Goal: Navigation & Orientation: Find specific page/section

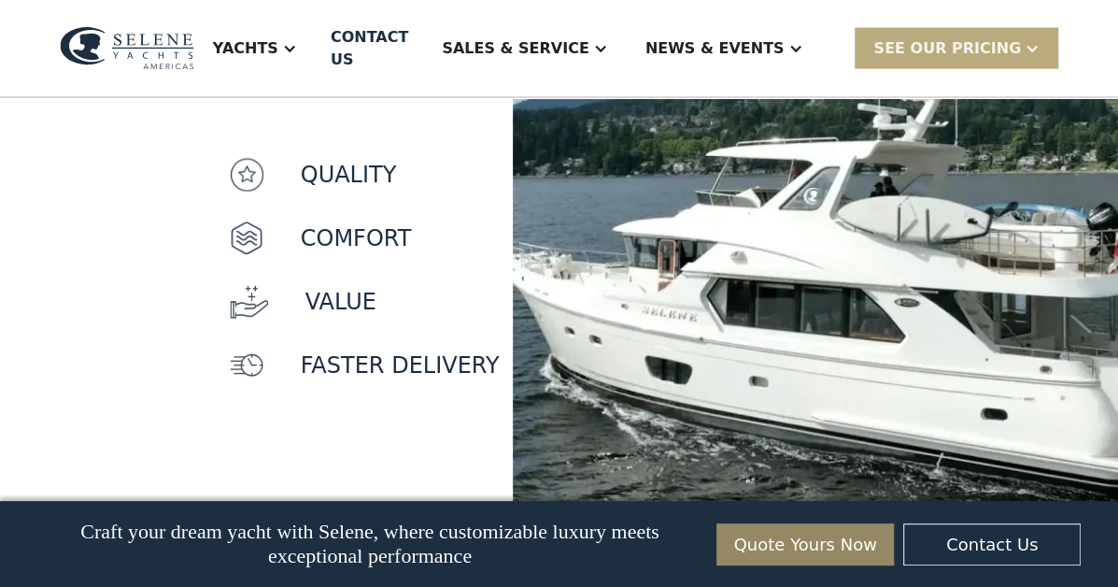
scroll to position [1681, 0]
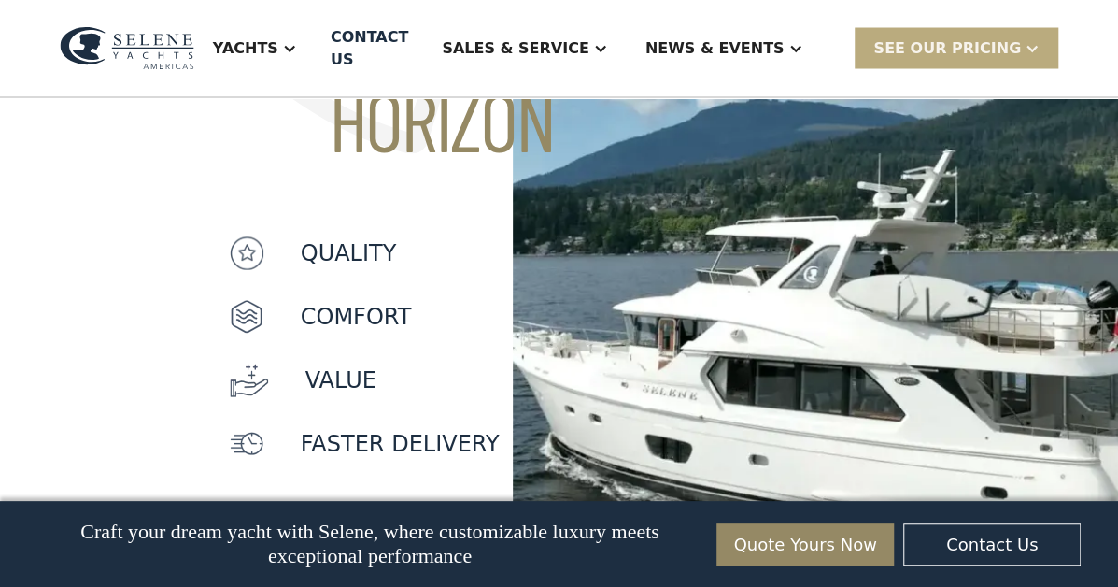
click at [930, 40] on div "SEE Our Pricing" at bounding box center [947, 48] width 148 height 22
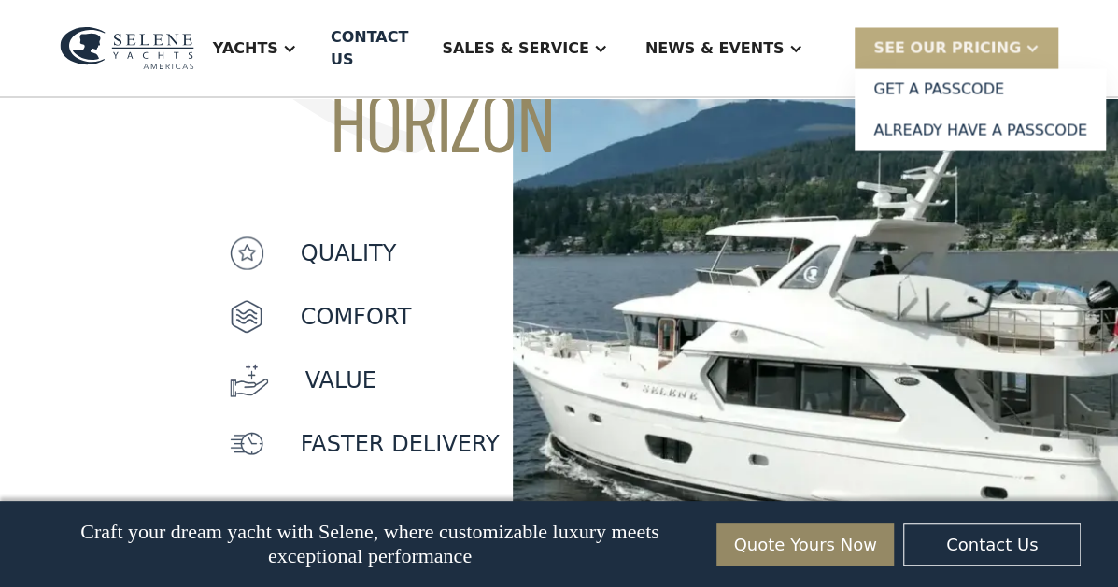
click at [1043, 38] on div "SEE Our Pricing" at bounding box center [957, 48] width 204 height 40
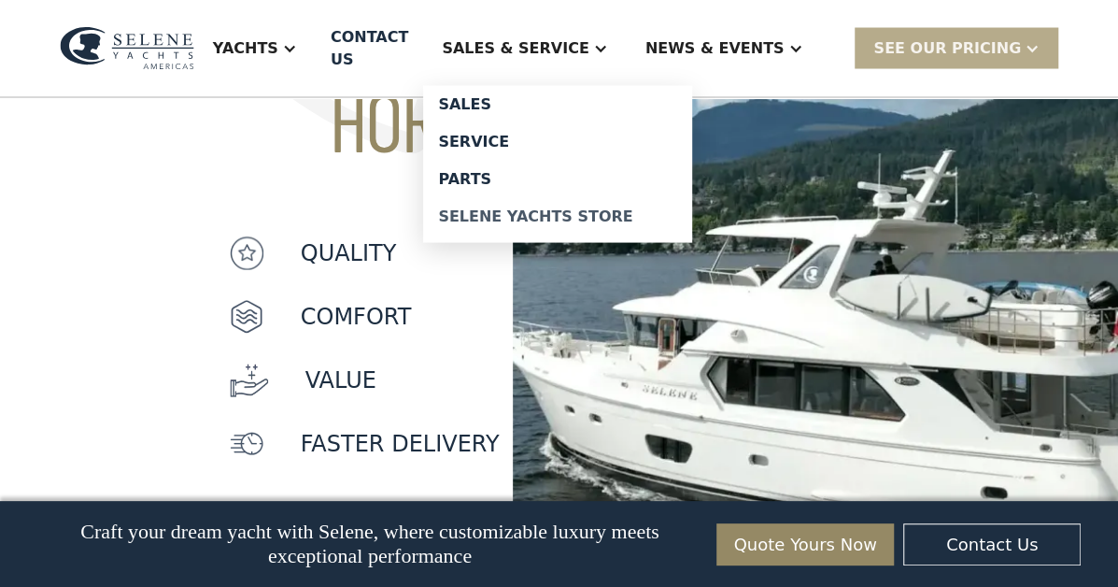
click at [548, 209] on div "Selene Yachts Store" at bounding box center [557, 216] width 239 height 15
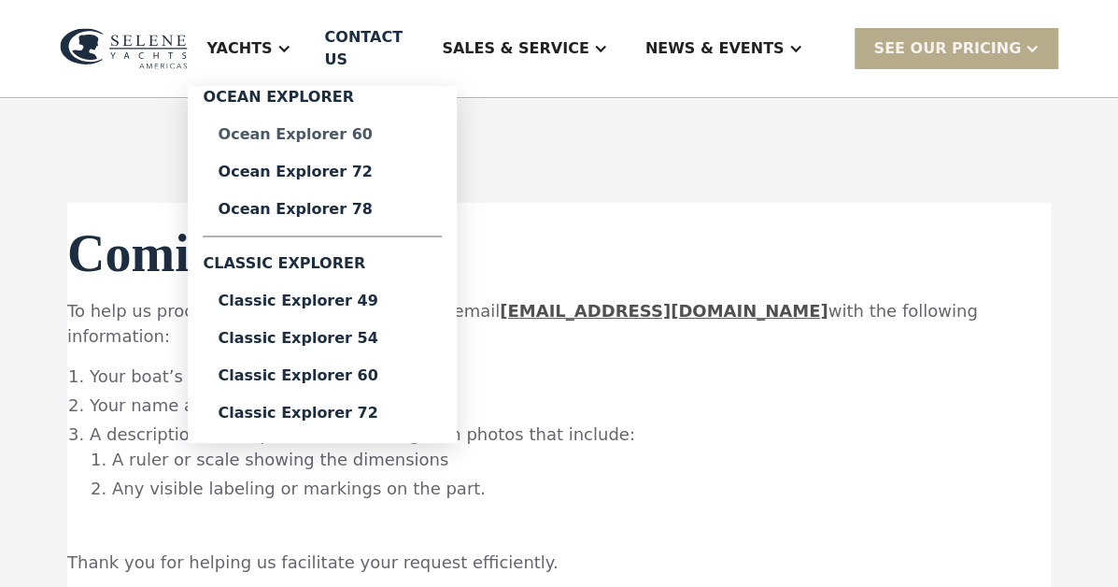
click at [385, 134] on link "Ocean Explorer 60" at bounding box center [322, 134] width 239 height 37
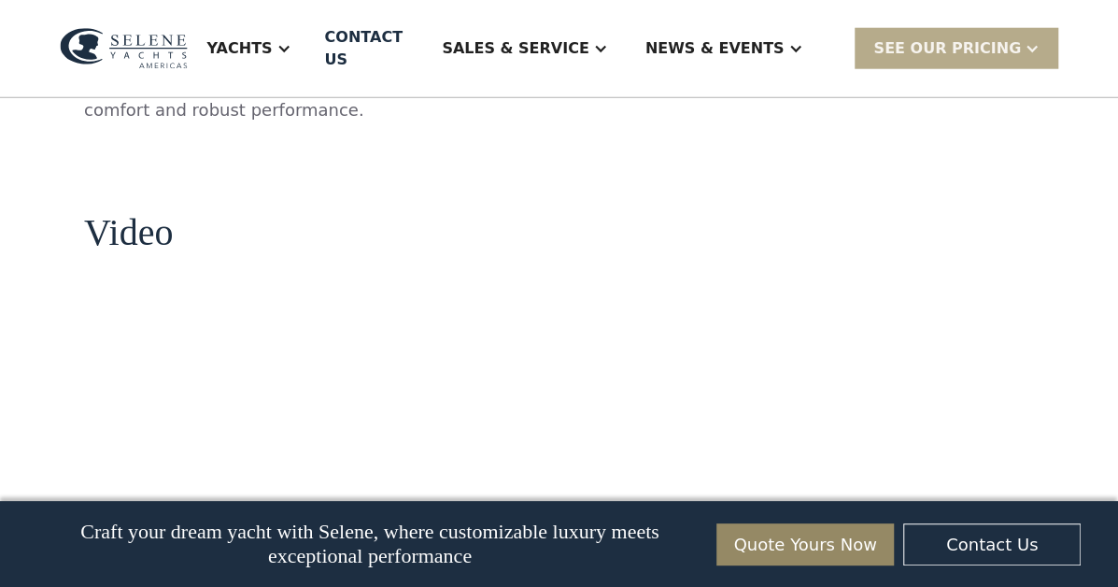
scroll to position [2429, 0]
